Goal: Communication & Community: Share content

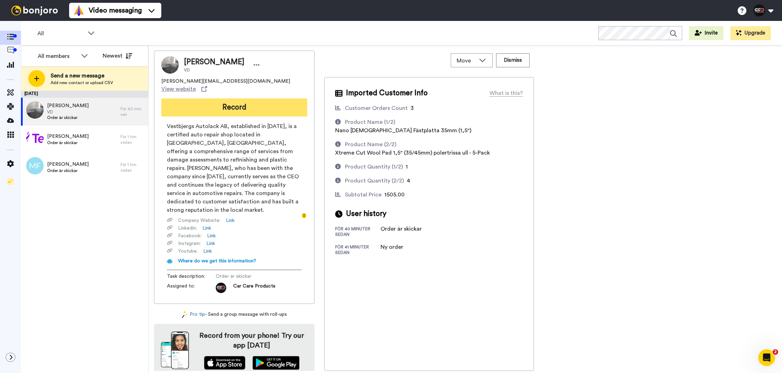
click at [285, 105] on button "Record" at bounding box center [234, 107] width 146 height 18
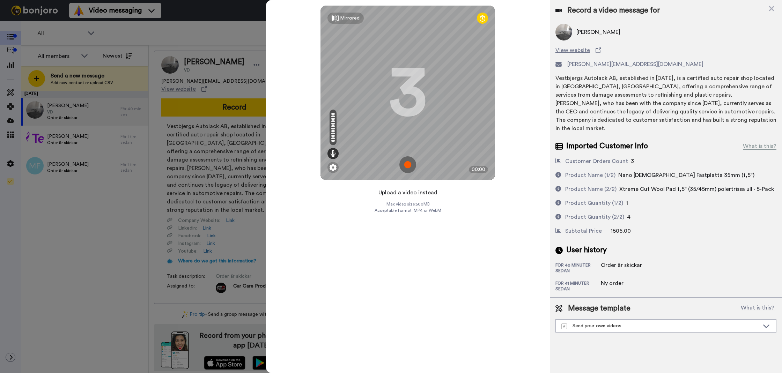
click at [403, 194] on button "Upload a video instead" at bounding box center [407, 192] width 63 height 9
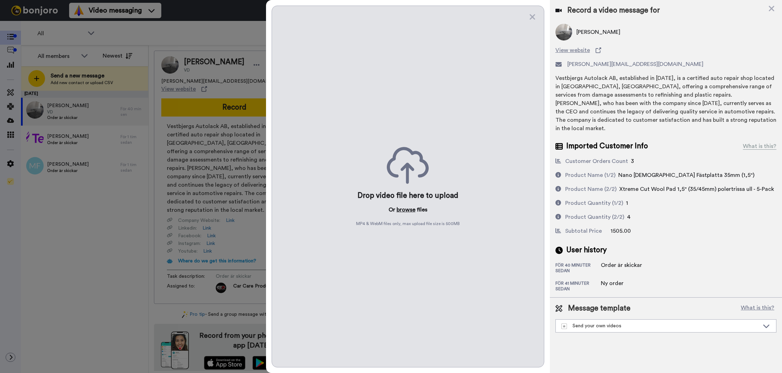
click at [413, 207] on button "browse" at bounding box center [406, 210] width 19 height 8
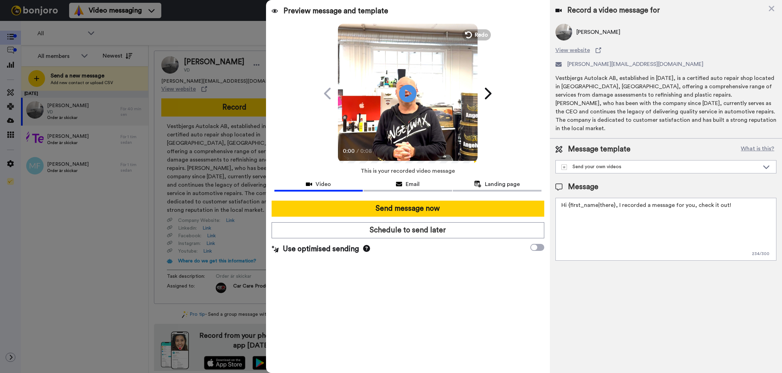
click at [622, 200] on textarea "Hi {first_name|there}, I recorded a message for you, check it out!" at bounding box center [666, 229] width 221 height 63
paste textarea "Epoca - A-Type FLEX Trigger Sprayer"
type textarea "Epoca - A-Type FLEX Trigger Sprayer"
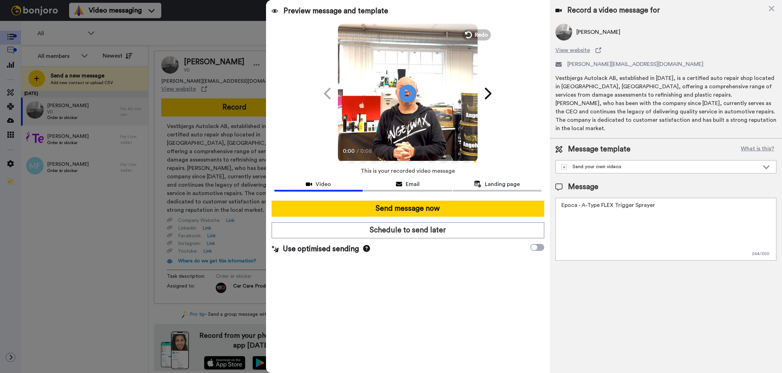
click at [637, 204] on textarea "Epoca - A-Type FLEX Trigger Sprayer" at bounding box center [666, 229] width 221 height 63
click at [622, 203] on textarea "Tack för att du handlar hos oss! Välkommen åter." at bounding box center [666, 229] width 221 height 63
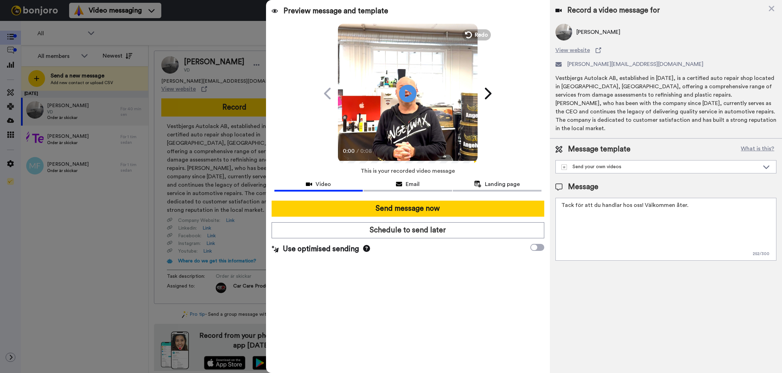
click at [622, 203] on textarea "Tack för att du handlar hos oss! Välkommen åter." at bounding box center [666, 229] width 221 height 63
type textarea "Tack för att du handlar hos oss! Välkommen åter."
click at [610, 275] on div "Record a video message for Tommy Vestbjerg View website tommy@autolack.nu Vestb…" at bounding box center [666, 186] width 232 height 373
click at [593, 205] on textarea "Tack för att du handlar hos oss! Välkommen åter." at bounding box center [666, 229] width 221 height 63
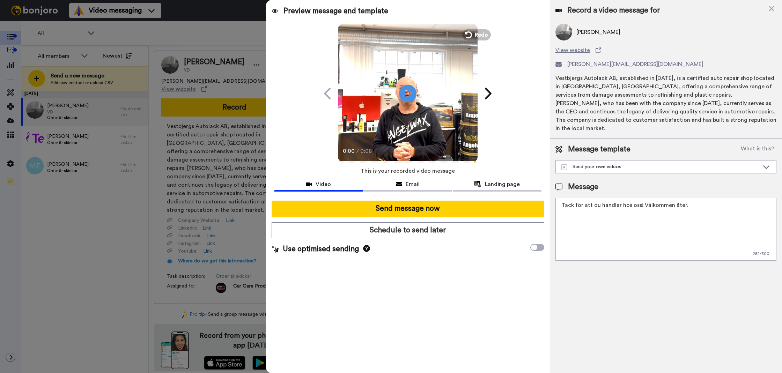
click at [593, 205] on textarea "Tack för att du handlar hos oss! Välkommen åter." at bounding box center [666, 229] width 221 height 63
drag, startPoint x: 708, startPoint y: 303, endPoint x: 651, endPoint y: 282, distance: 60.5
click at [695, 293] on div "Record a video message for Tommy Vestbjerg View website tommy@autolack.nu Vestb…" at bounding box center [666, 186] width 232 height 373
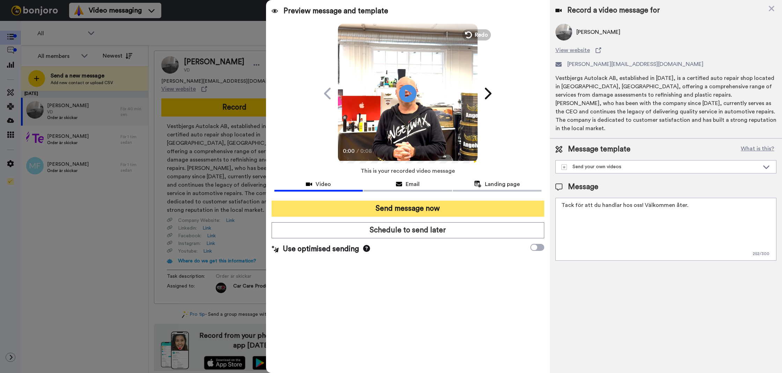
click at [495, 205] on button "Send message now" at bounding box center [408, 209] width 273 height 16
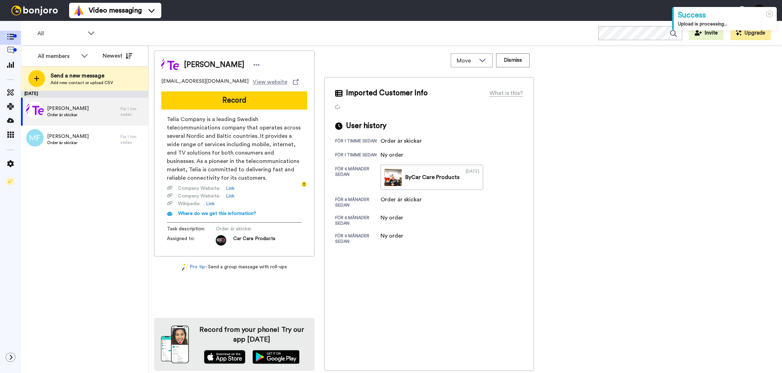
drag, startPoint x: 213, startPoint y: 100, endPoint x: 221, endPoint y: 108, distance: 11.1
click at [213, 100] on button "Record" at bounding box center [234, 100] width 146 height 18
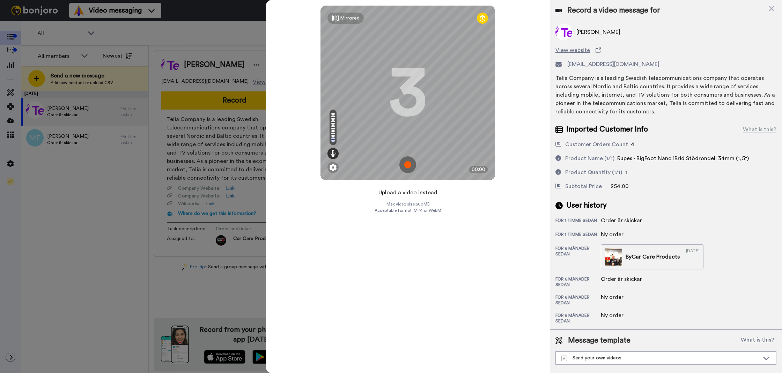
click at [418, 192] on button "Upload a video instead" at bounding box center [407, 192] width 63 height 9
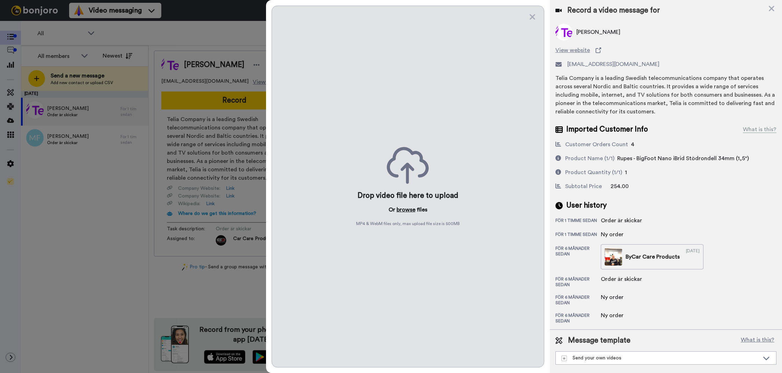
click at [403, 210] on button "browse" at bounding box center [406, 210] width 19 height 8
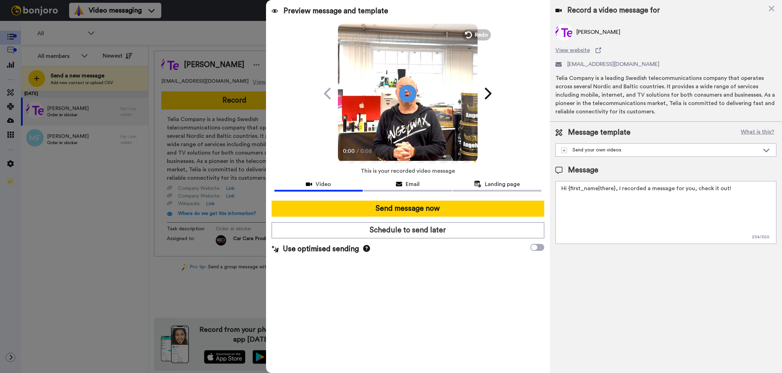
click at [584, 188] on textarea "Hi {first_name|there}, I recorded a message for you, check it out!" at bounding box center [666, 212] width 221 height 63
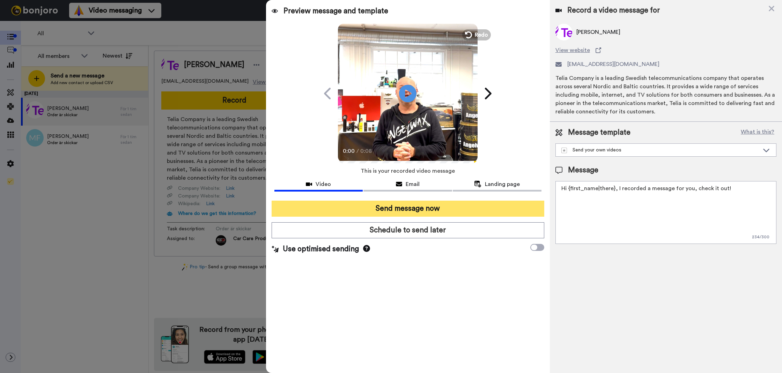
paste textarea "Tack för att du handlar hos oss! Välkommen åter."
type textarea "Tack för att du handlar hos oss! Välkommen åter."
click at [450, 211] on button "Send message now" at bounding box center [408, 209] width 273 height 16
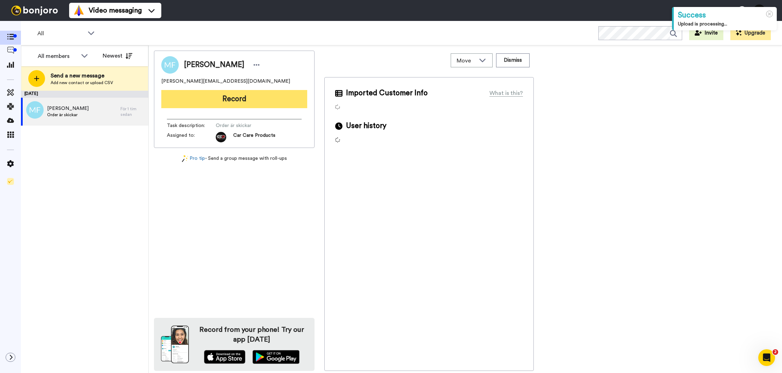
click at [235, 100] on button "Record" at bounding box center [234, 99] width 146 height 18
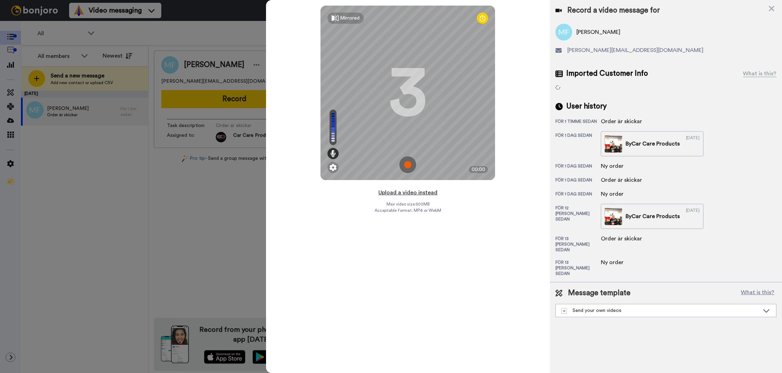
click at [406, 194] on button "Upload a video instead" at bounding box center [407, 192] width 63 height 9
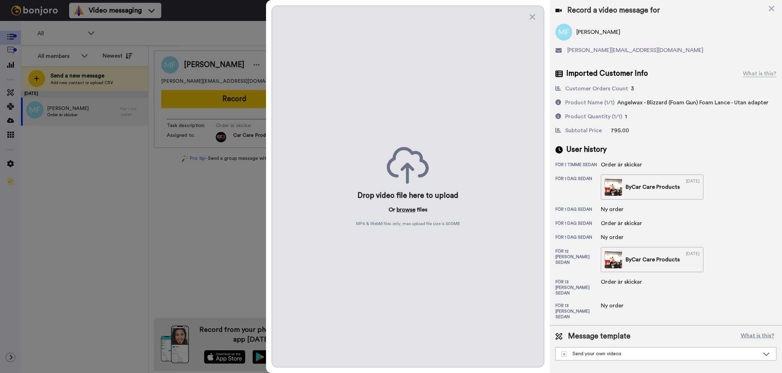
click at [408, 212] on button "browse" at bounding box center [406, 210] width 19 height 8
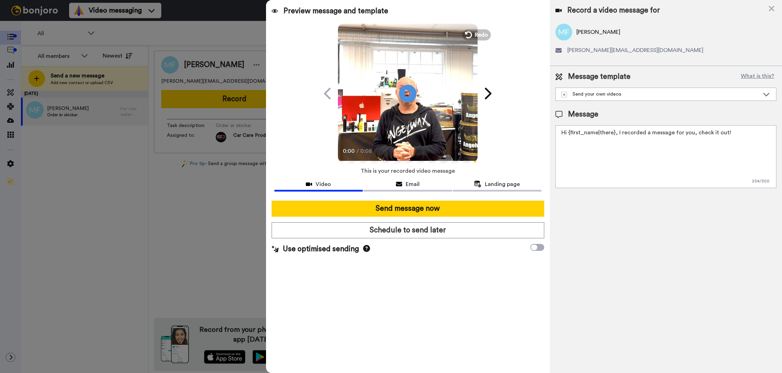
click at [642, 174] on textarea "Hi {first_name|there}, I recorded a message for you, check it out!" at bounding box center [666, 156] width 221 height 63
paste textarea "Tack för att du handlar hos oss! Välkommen åter."
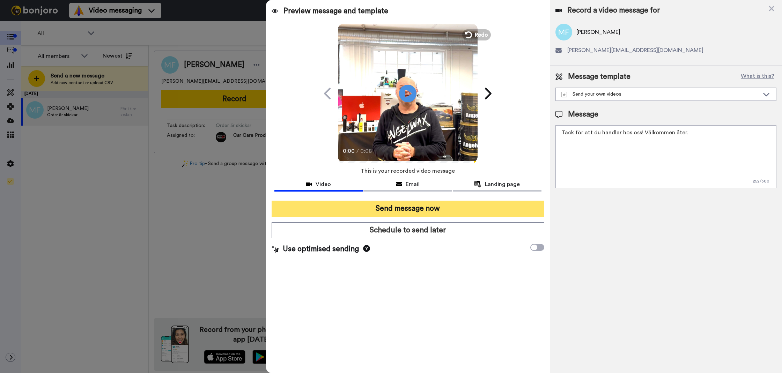
type textarea "Tack för att du handlar hos oss! Välkommen åter."
click at [443, 211] on button "Send message now" at bounding box center [408, 209] width 273 height 16
